Goal: Task Accomplishment & Management: Use online tool/utility

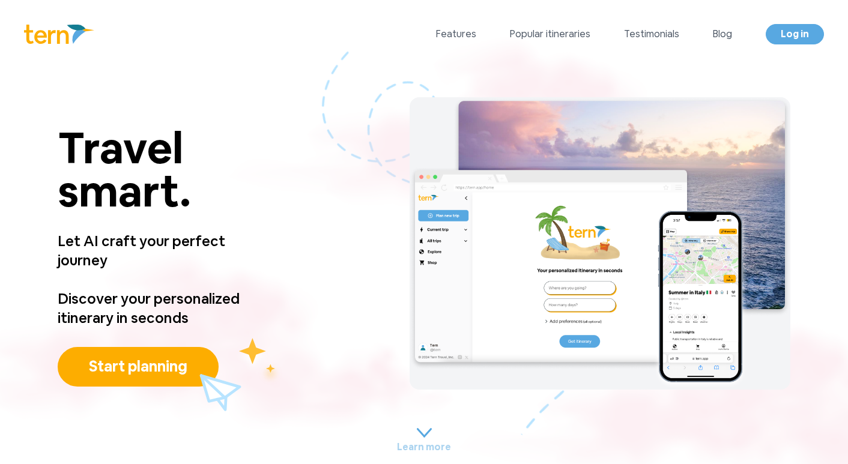
click at [473, 251] on img at bounding box center [600, 243] width 381 height 292
click at [419, 428] on img at bounding box center [424, 433] width 15 height 10
click at [532, 183] on img at bounding box center [600, 243] width 381 height 292
click at [423, 406] on div "Travel smart. Travel smart. Let AI craft your perfect journey Discover your per…" at bounding box center [424, 243] width 848 height 350
click at [419, 428] on img at bounding box center [424, 433] width 15 height 10
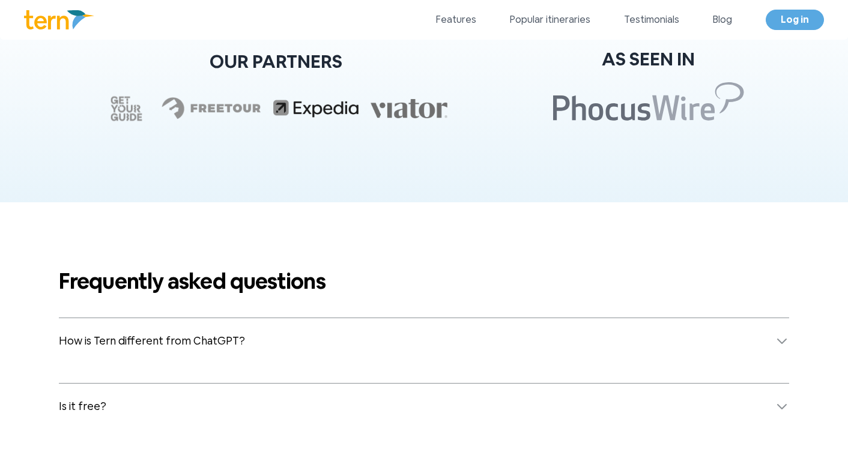
scroll to position [4474, 0]
